Goal: Check status: Check status

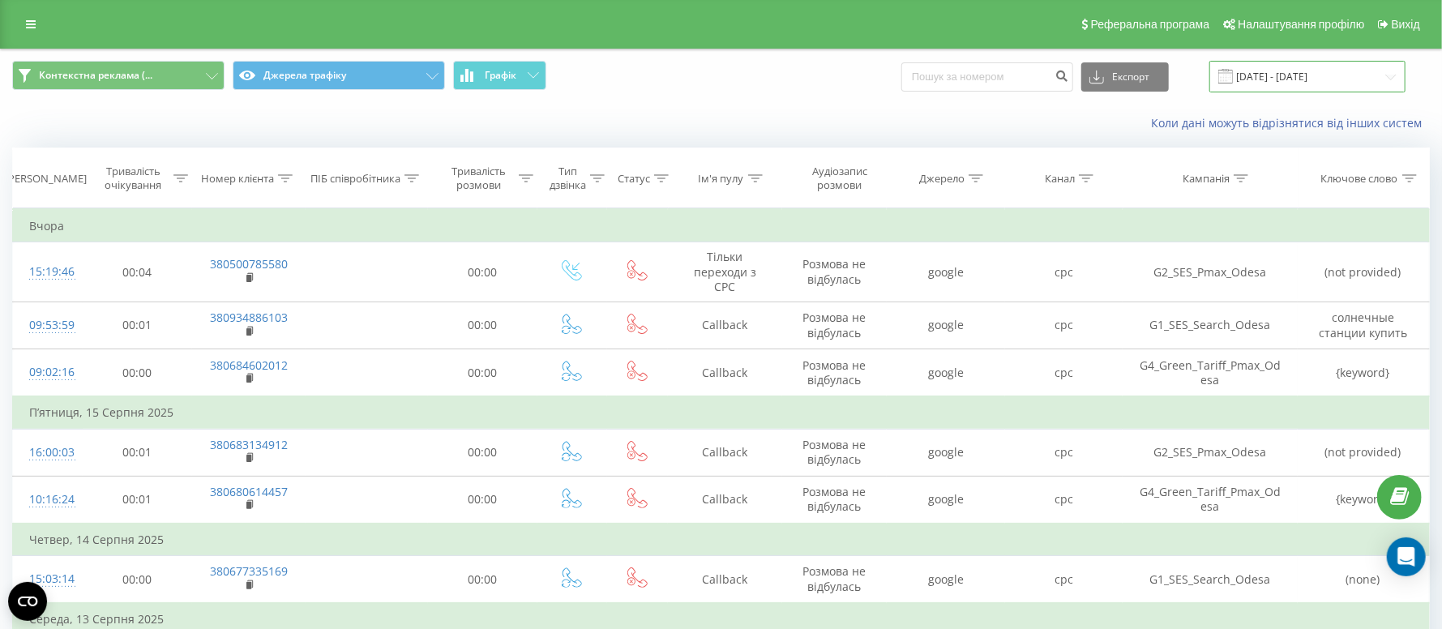
click at [1287, 77] on input "[DATE] - [DATE]" at bounding box center [1307, 77] width 196 height 32
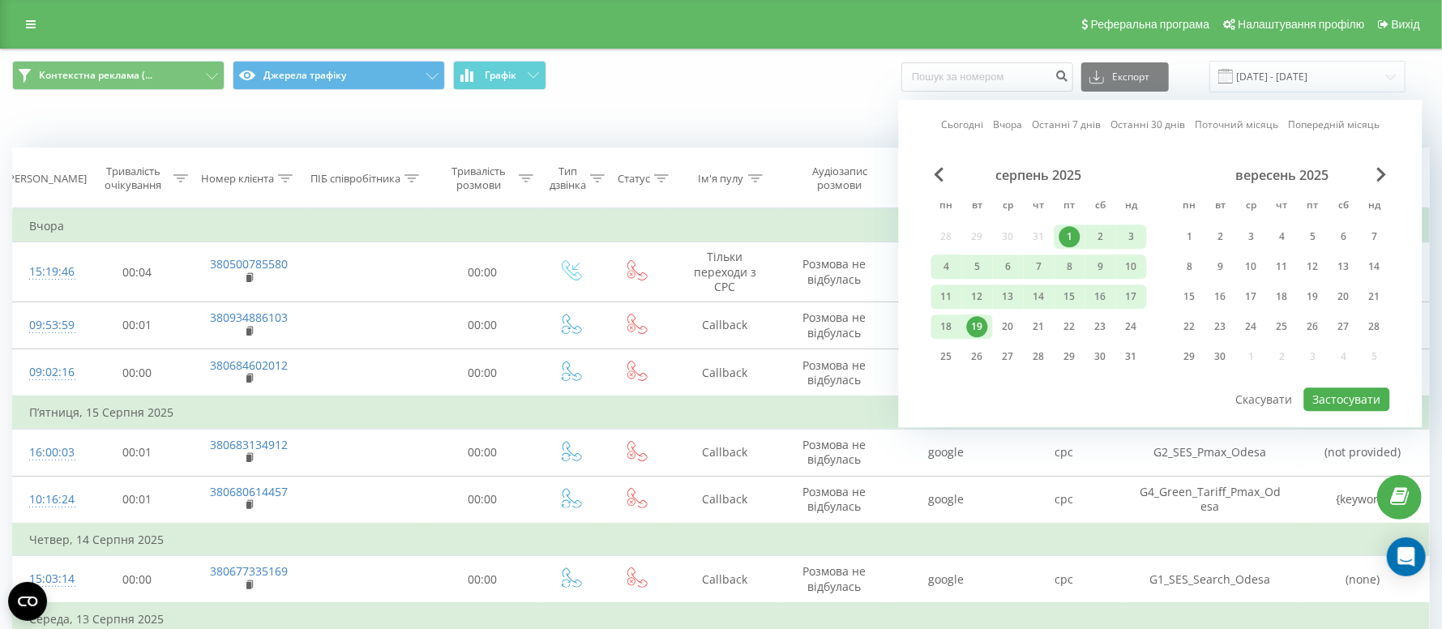
click at [972, 325] on div "19" at bounding box center [977, 326] width 21 height 21
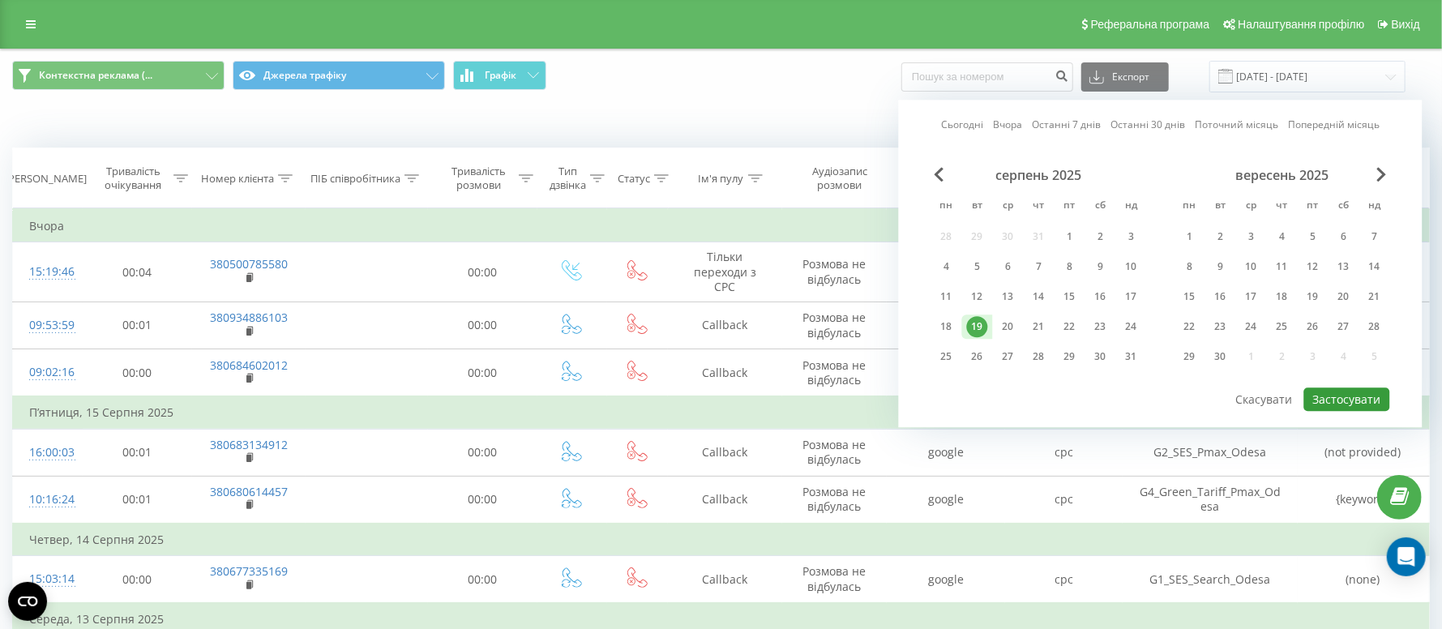
click at [1353, 395] on button "Застосувати" at bounding box center [1347, 399] width 86 height 24
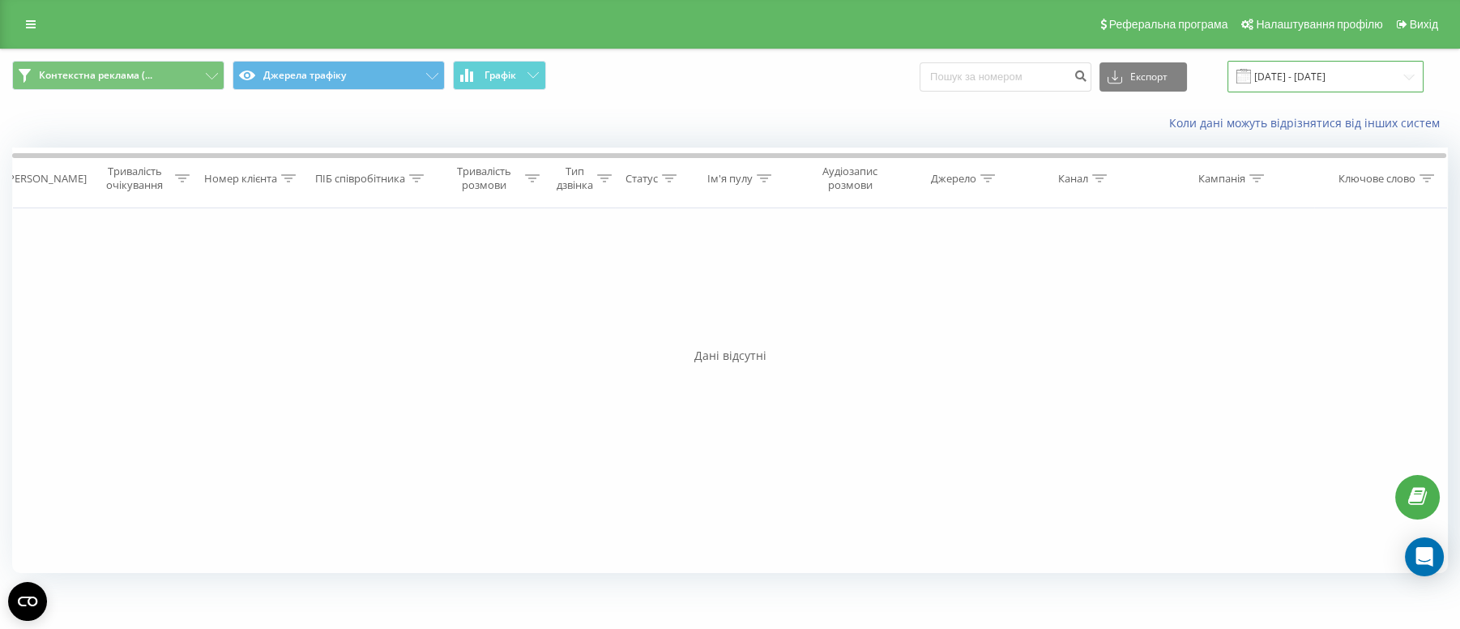
click at [1283, 75] on input "[DATE] - [DATE]" at bounding box center [1326, 77] width 196 height 32
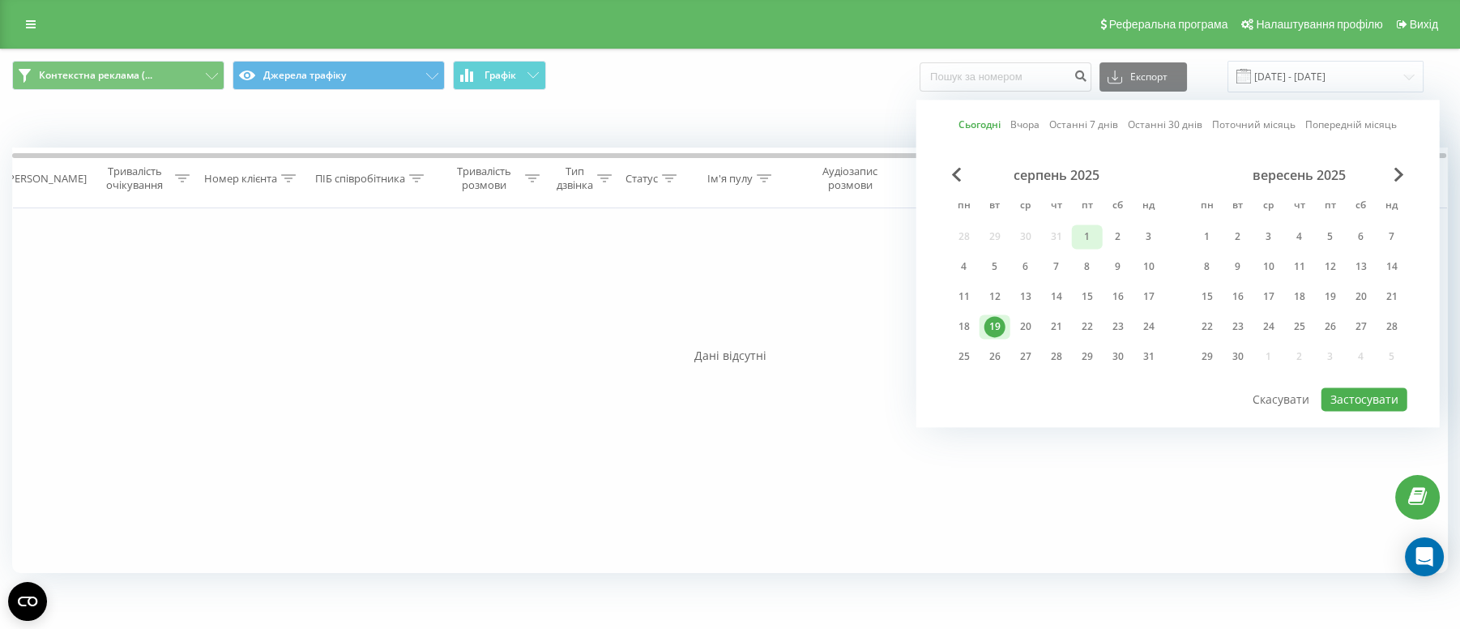
click at [1080, 235] on div "1" at bounding box center [1087, 236] width 21 height 21
click at [994, 318] on div "19" at bounding box center [995, 326] width 21 height 21
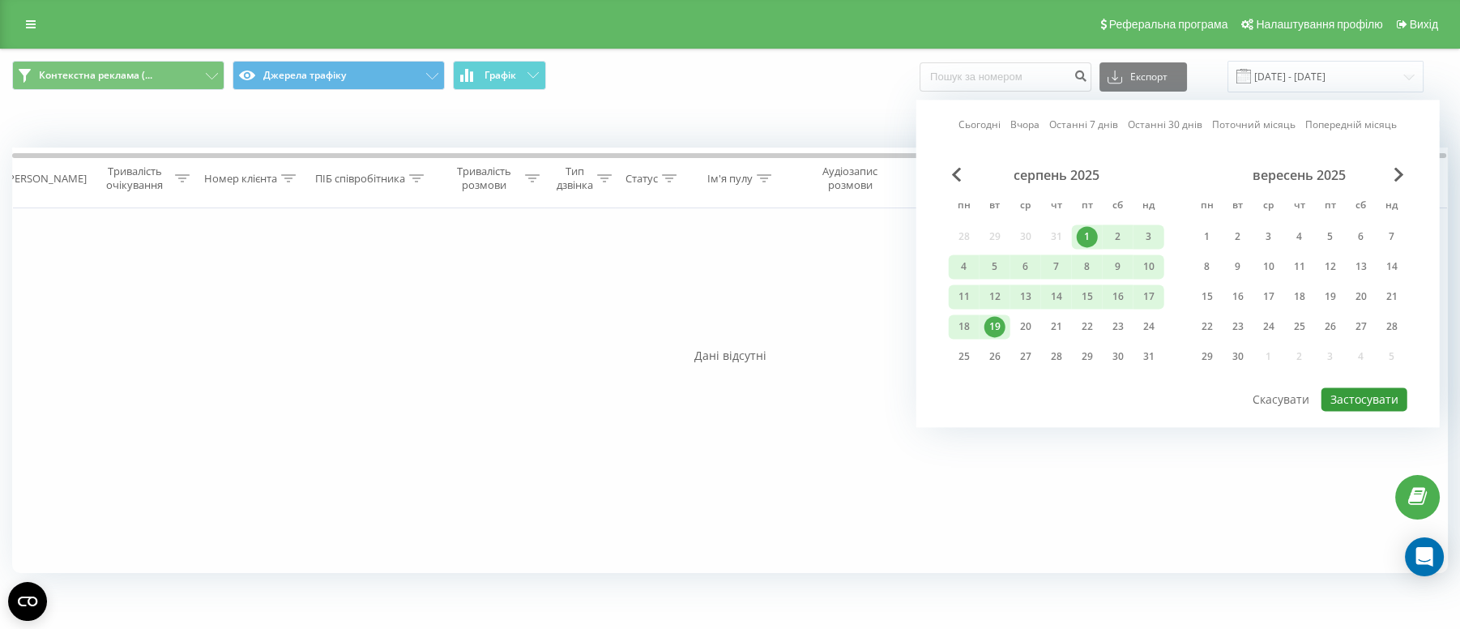
click at [1390, 404] on button "Застосувати" at bounding box center [1365, 399] width 86 height 24
type input "[DATE] - [DATE]"
